Goal: Information Seeking & Learning: Find specific fact

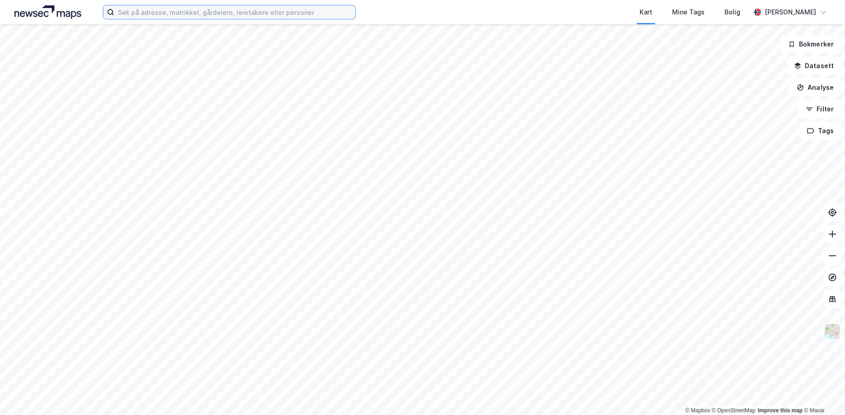
click at [285, 14] on input at bounding box center [234, 12] width 241 height 14
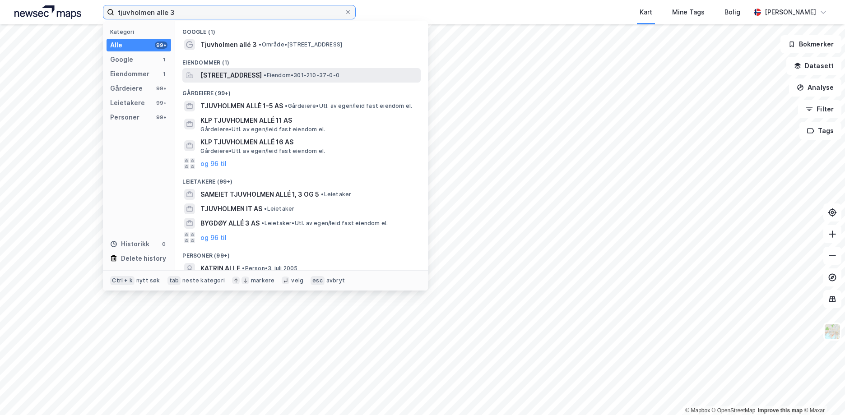
type input "tjuvholmen alle 3"
click at [228, 78] on span "[STREET_ADDRESS]" at bounding box center [230, 75] width 61 height 11
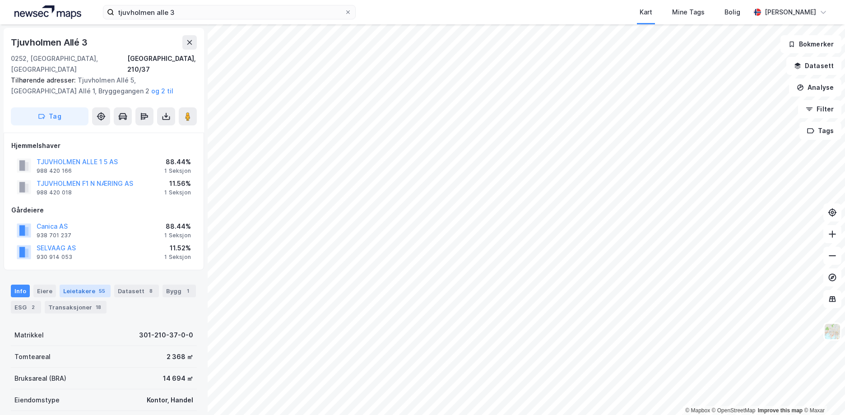
click at [76, 285] on div "Leietakere 55" at bounding box center [85, 291] width 51 height 13
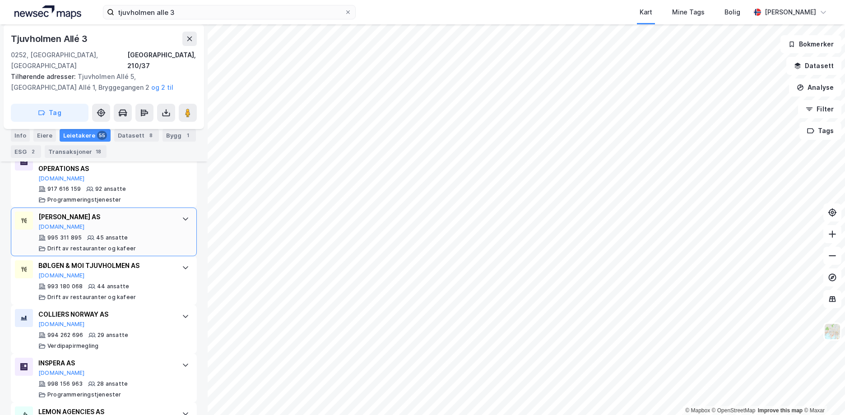
scroll to position [389, 0]
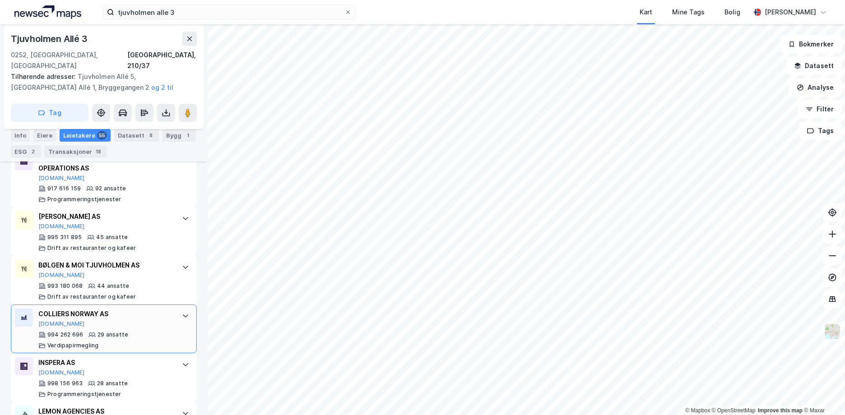
click at [129, 309] on div "COLLIERS NORWAY AS" at bounding box center [105, 314] width 135 height 11
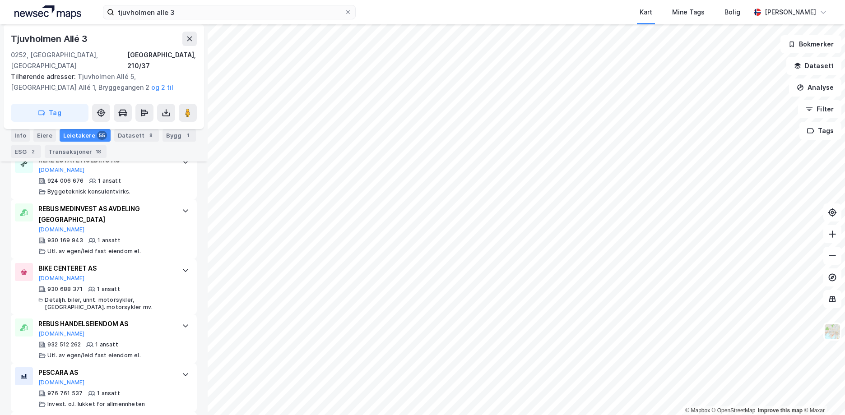
scroll to position [3262, 0]
